Goal: Task Accomplishment & Management: Complete application form

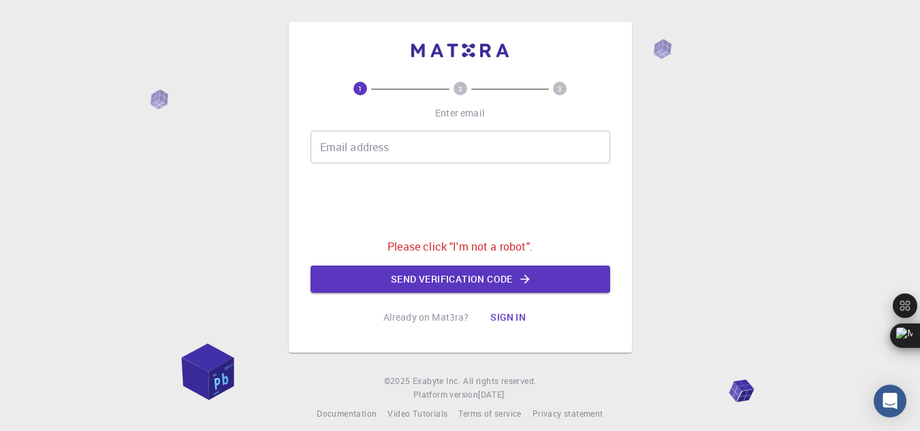
click at [560, 289] on div "1 2 3 Enter email Email address Email address 0cAFcWeA4UWCW8Ut4Dqgx04EKSJGKL_wr…" at bounding box center [461, 206] width 300 height 249
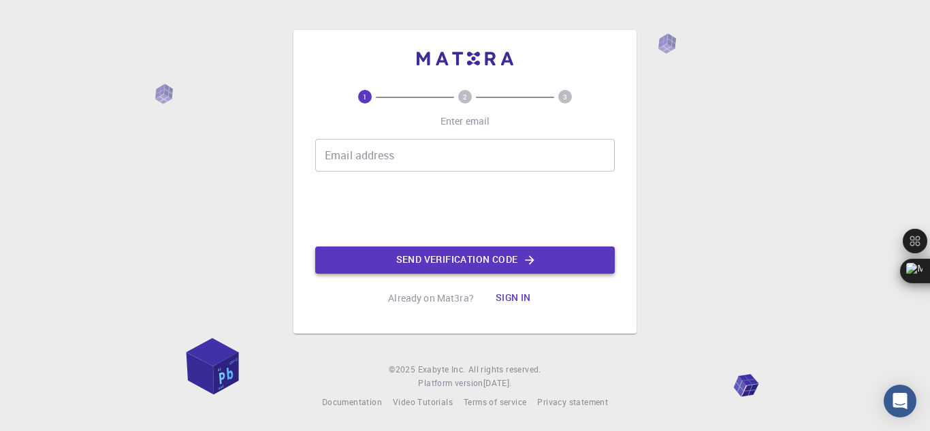
click at [551, 271] on button "Send verification code" at bounding box center [465, 260] width 300 height 27
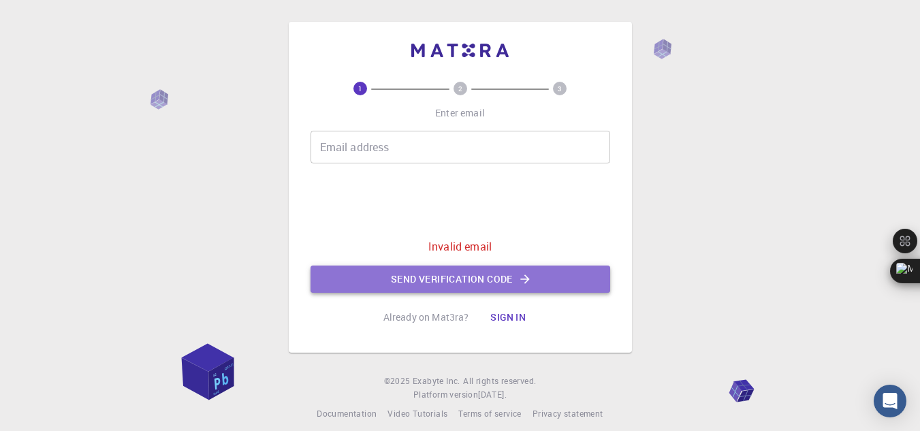
click at [551, 271] on button "Send verification code" at bounding box center [461, 279] width 300 height 27
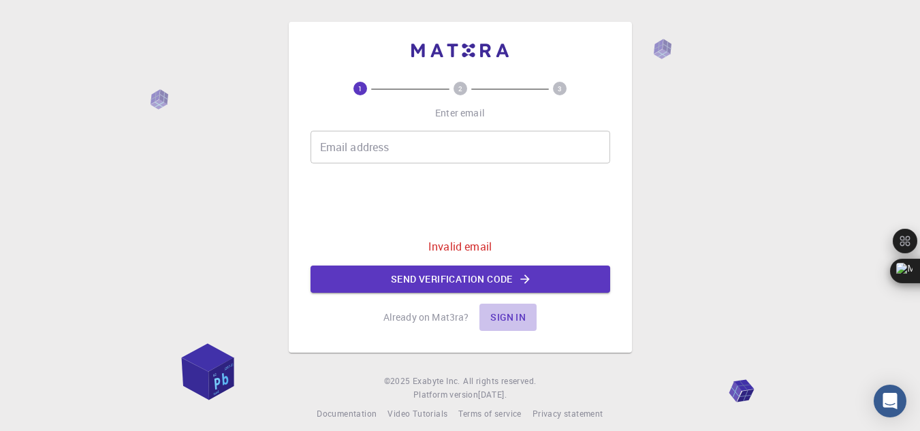
click at [509, 311] on button "Sign in" at bounding box center [507, 317] width 57 height 27
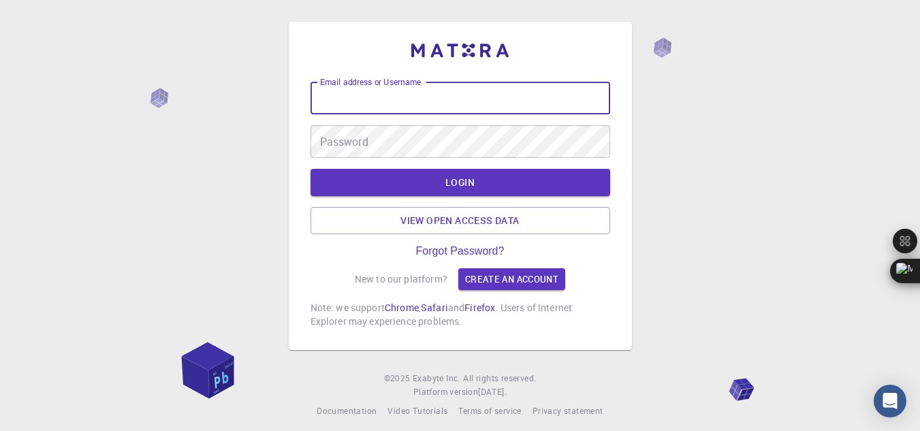
click at [413, 89] on div "Email address or Username Email address or Username" at bounding box center [461, 98] width 300 height 33
